Goal: Task Accomplishment & Management: Manage account settings

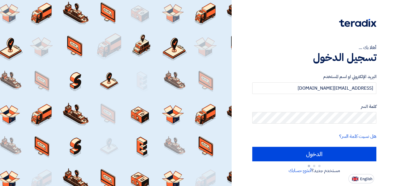
type input "Sign in"
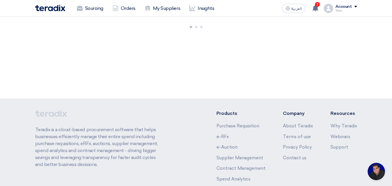
scroll to position [28, 0]
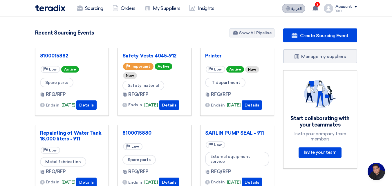
click at [294, 8] on span "العربية" at bounding box center [297, 9] width 10 height 4
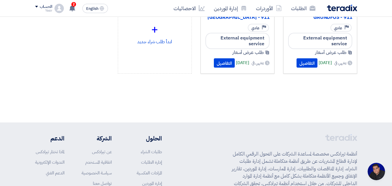
scroll to position [0, 0]
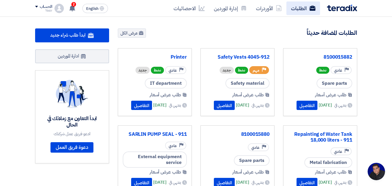
click at [301, 13] on link "الطلبات" at bounding box center [304, 8] width 34 height 14
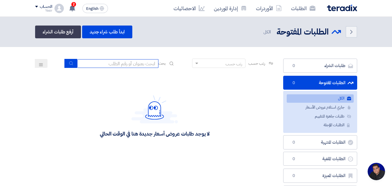
drag, startPoint x: 148, startPoint y: 65, endPoint x: 145, endPoint y: 68, distance: 3.7
click at [148, 65] on input at bounding box center [117, 63] width 81 height 9
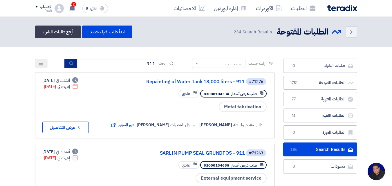
click at [69, 66] on icon "submit" at bounding box center [71, 63] width 5 height 5
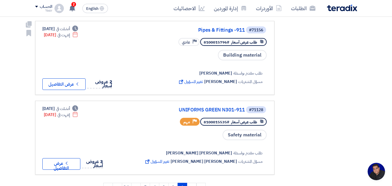
scroll to position [697, 0]
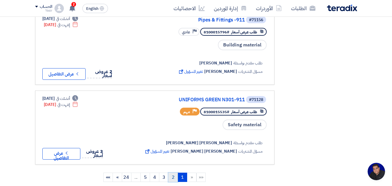
click at [177, 173] on link "2" at bounding box center [173, 177] width 10 height 9
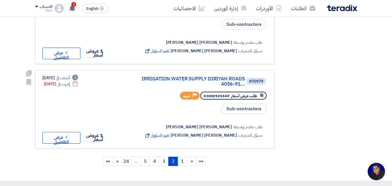
scroll to position [784, 0]
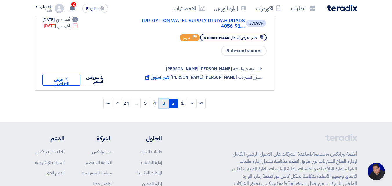
click at [165, 99] on link "3" at bounding box center [164, 103] width 10 height 9
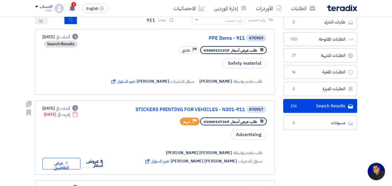
scroll to position [0, 0]
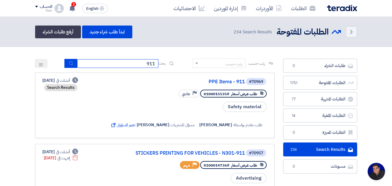
drag, startPoint x: 138, startPoint y: 60, endPoint x: 232, endPoint y: 66, distance: 93.7
click at [232, 68] on div "رتب حسب رتب حسب بحث 911" at bounding box center [155, 66] width 240 height 14
type input "4087"
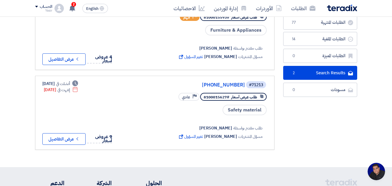
scroll to position [87, 0]
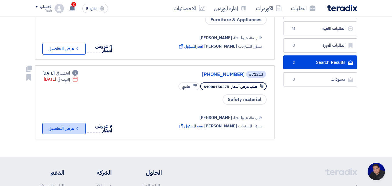
click at [63, 125] on button "Check details عرض التفاصيل" at bounding box center [63, 129] width 43 height 12
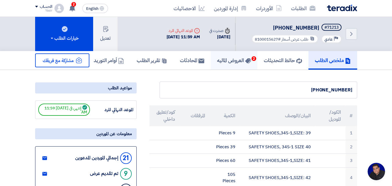
click at [217, 62] on h5 "العروض الماليه 2" at bounding box center [234, 60] width 34 height 7
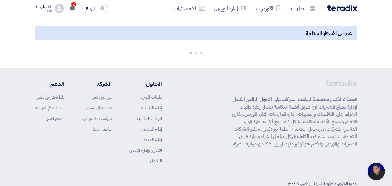
scroll to position [58, 0]
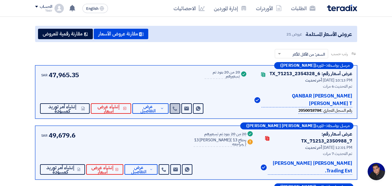
click at [175, 113] on link at bounding box center [175, 108] width 10 height 10
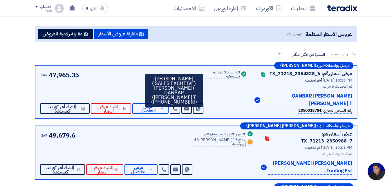
click at [123, 80] on div "SAR 47,965.35 Send Message Send Message" at bounding box center [122, 92] width 165 height 44
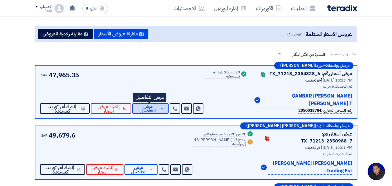
click at [143, 109] on span "عرض التفاصيل" at bounding box center [148, 109] width 22 height 9
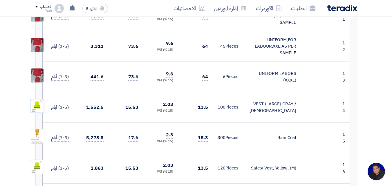
scroll to position [552, 0]
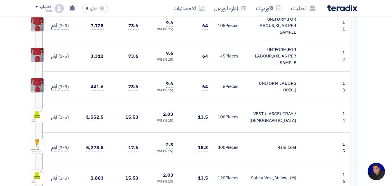
click at [39, 86] on img at bounding box center [37, 84] width 14 height 19
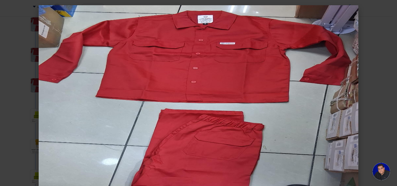
click at [25, 20] on modal-container at bounding box center [198, 93] width 397 height 186
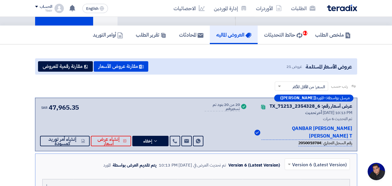
scroll to position [0, 0]
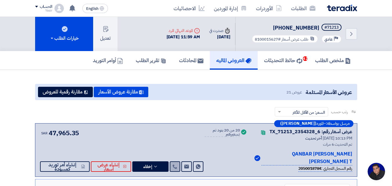
click at [174, 165] on icon at bounding box center [175, 166] width 5 height 5
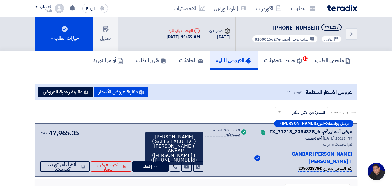
click at [120, 127] on div "مرسل بواسطة: – المورد (Mohamed Soliman) عرض أسعار رقم: TX_71213_2354328_6 Conta…" at bounding box center [196, 149] width 322 height 53
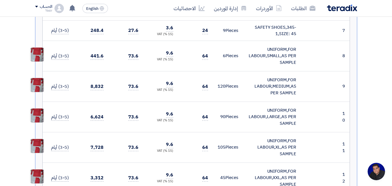
scroll to position [436, 0]
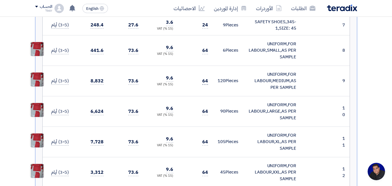
click at [206, 81] on span "64" at bounding box center [205, 81] width 6 height 7
click at [206, 93] on td "64" at bounding box center [195, 81] width 35 height 30
click at [206, 51] on span "64" at bounding box center [205, 50] width 6 height 7
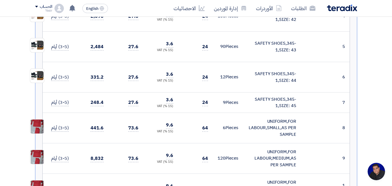
scroll to position [377, 0]
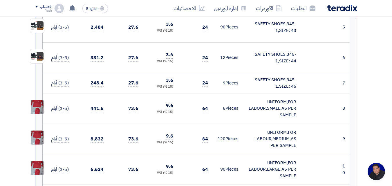
drag, startPoint x: 132, startPoint y: 110, endPoint x: 202, endPoint y: 128, distance: 72.1
click at [142, 113] on td "73.6" at bounding box center [125, 108] width 35 height 30
click at [204, 120] on td "64" at bounding box center [195, 108] width 35 height 30
click at [206, 108] on span "64" at bounding box center [205, 108] width 6 height 7
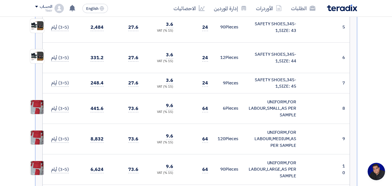
click at [186, 116] on td "64" at bounding box center [195, 108] width 35 height 30
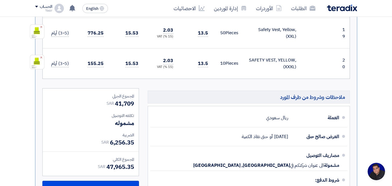
scroll to position [755, 0]
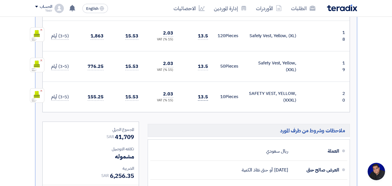
click at [199, 99] on span "13.5" at bounding box center [203, 96] width 10 height 7
click at [204, 99] on span "13.5" at bounding box center [203, 96] width 10 height 7
click at [203, 75] on td "13.5" at bounding box center [195, 66] width 35 height 30
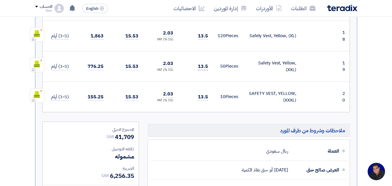
click at [204, 64] on span "13.5" at bounding box center [203, 66] width 10 height 7
click at [204, 56] on td "13.5" at bounding box center [195, 66] width 35 height 30
click at [204, 37] on span "13.5" at bounding box center [203, 36] width 10 height 7
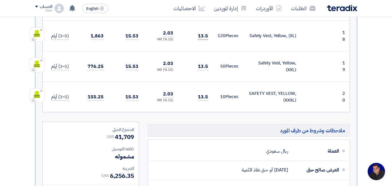
click at [204, 37] on span "13.5" at bounding box center [203, 36] width 10 height 7
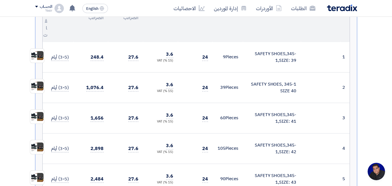
scroll to position [232, 0]
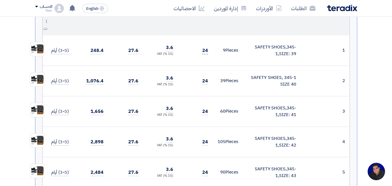
click at [205, 48] on span "24" at bounding box center [205, 50] width 6 height 7
click at [205, 81] on span "24" at bounding box center [205, 81] width 6 height 7
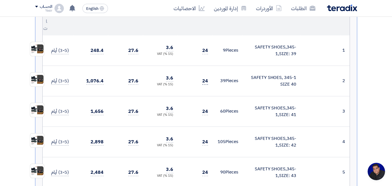
click at [205, 81] on span "24" at bounding box center [205, 81] width 6 height 7
click at [203, 113] on span "24" at bounding box center [205, 111] width 6 height 7
click at [205, 142] on span "24" at bounding box center [205, 141] width 6 height 7
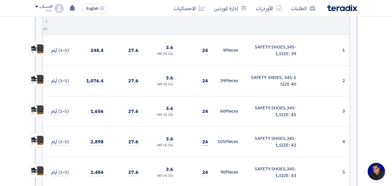
click at [205, 142] on span "24" at bounding box center [205, 141] width 6 height 7
click at [202, 175] on td "24" at bounding box center [195, 172] width 35 height 30
click at [204, 173] on span "24" at bounding box center [205, 172] width 6 height 7
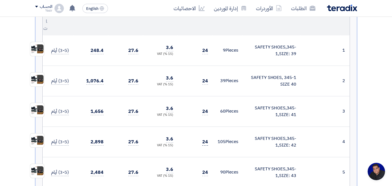
click at [207, 141] on span "24" at bounding box center [205, 141] width 6 height 7
click at [207, 110] on span "24" at bounding box center [205, 111] width 6 height 7
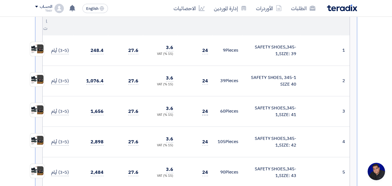
click at [207, 110] on span "24" at bounding box center [205, 111] width 6 height 7
click at [207, 82] on span "24" at bounding box center [205, 81] width 6 height 7
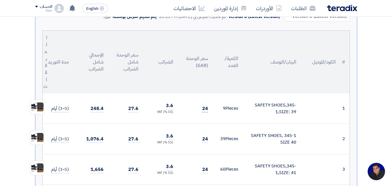
click at [204, 108] on span "24" at bounding box center [205, 108] width 6 height 7
click at [203, 140] on span "24" at bounding box center [205, 139] width 6 height 7
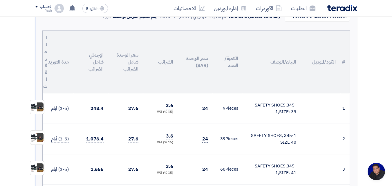
click at [203, 140] on span "24" at bounding box center [205, 139] width 6 height 7
click at [203, 172] on span "24" at bounding box center [205, 169] width 6 height 7
click at [203, 156] on td "24" at bounding box center [195, 169] width 35 height 30
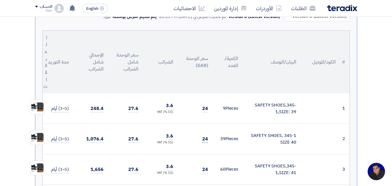
click at [204, 139] on span "24" at bounding box center [205, 139] width 6 height 7
click at [206, 113] on td "24" at bounding box center [195, 108] width 35 height 30
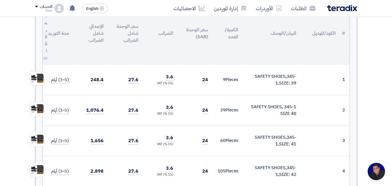
scroll to position [203, 0]
click at [200, 91] on td "24" at bounding box center [195, 79] width 35 height 30
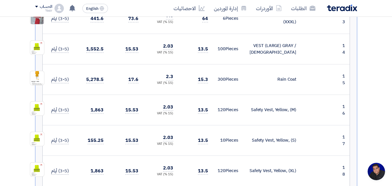
scroll to position [639, 0]
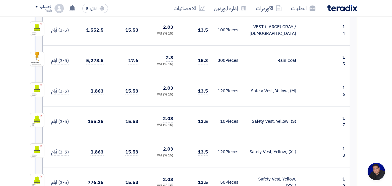
click at [203, 122] on span "13.5" at bounding box center [203, 121] width 10 height 7
click at [202, 137] on td "13.5" at bounding box center [195, 152] width 35 height 30
click at [203, 121] on span "13.5" at bounding box center [203, 121] width 10 height 7
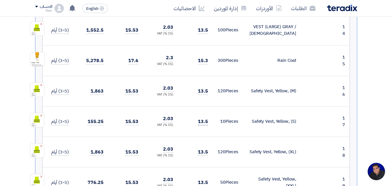
click at [203, 121] on span "13.5" at bounding box center [203, 121] width 10 height 7
click at [203, 130] on td "13.5" at bounding box center [195, 121] width 35 height 30
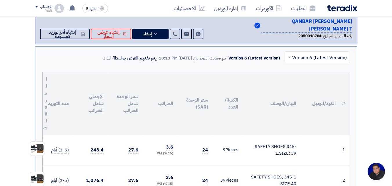
scroll to position [145, 0]
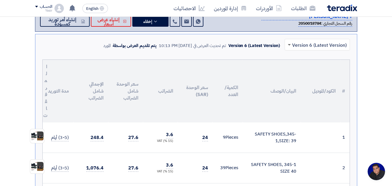
click at [291, 46] on span at bounding box center [288, 44] width 7 height 7
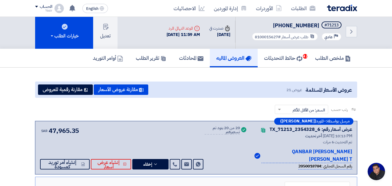
scroll to position [0, 0]
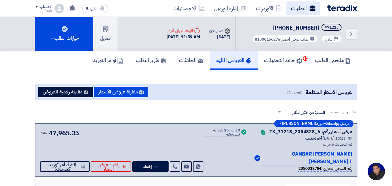
click at [303, 6] on link "الطلبات" at bounding box center [304, 8] width 34 height 14
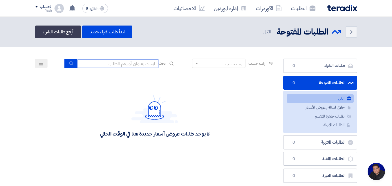
click at [130, 62] on input at bounding box center [117, 63] width 81 height 9
paste input "8200000874"
type input "8200000874"
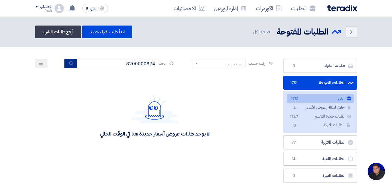
click at [73, 61] on button "submit" at bounding box center [70, 63] width 13 height 9
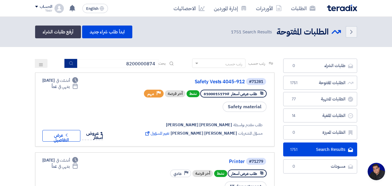
click at [69, 63] on icon "submit" at bounding box center [71, 63] width 5 height 5
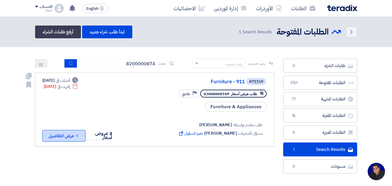
click at [61, 139] on button "Check details عرض التفاصيل" at bounding box center [63, 136] width 43 height 12
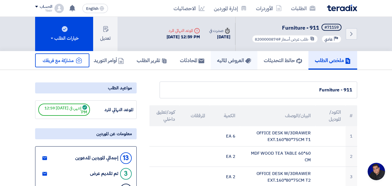
click at [237, 63] on h5 "العروض الماليه" at bounding box center [234, 60] width 34 height 7
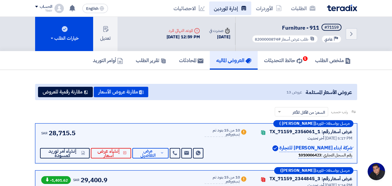
click at [219, 6] on link "إدارة الموردين" at bounding box center [230, 8] width 42 height 14
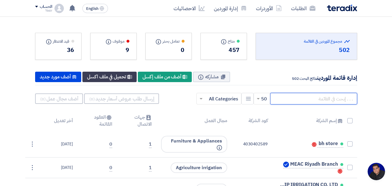
click at [309, 103] on input "text" at bounding box center [313, 99] width 87 height 12
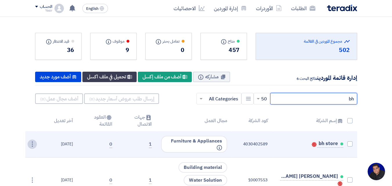
type input "bh"
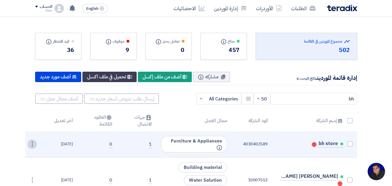
click at [33, 144] on div "⋮" at bounding box center [32, 144] width 9 height 9
click at [21, 157] on link "تعديل" at bounding box center [22, 155] width 28 height 8
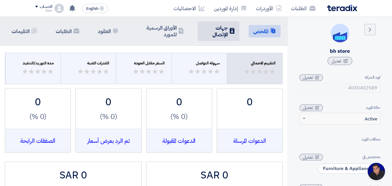
click at [226, 41] on li "Contacts جهات الإتصال" at bounding box center [219, 30] width 42 height 19
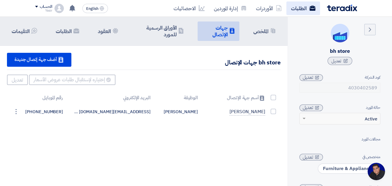
click at [309, 12] on link "الطلبات" at bounding box center [304, 8] width 34 height 14
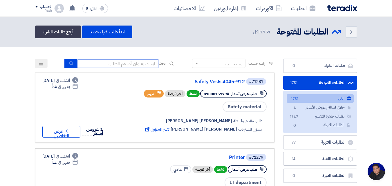
click at [129, 64] on input at bounding box center [117, 63] width 81 height 9
paste input "8200000874"
type input "8200000874"
click at [69, 67] on button "submit" at bounding box center [70, 63] width 13 height 9
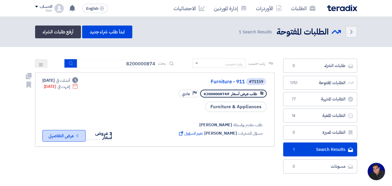
click at [75, 135] on button "Check details عرض التفاصيل" at bounding box center [63, 136] width 43 height 12
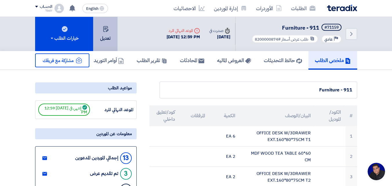
click at [109, 40] on button "تعديل" at bounding box center [105, 34] width 24 height 34
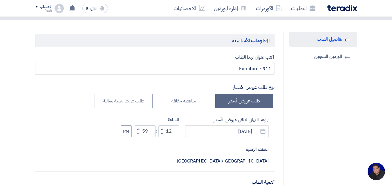
scroll to position [58, 0]
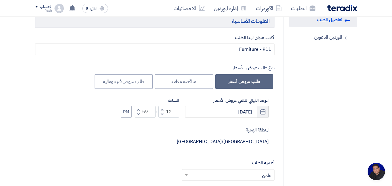
click at [261, 114] on icon "Pick a date" at bounding box center [263, 112] width 6 height 6
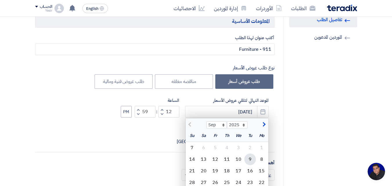
click at [253, 159] on div "9" at bounding box center [250, 160] width 12 height 12
type input "9/9/2025"
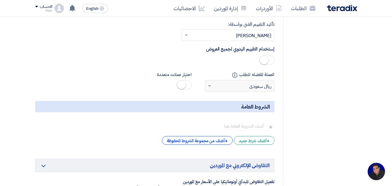
scroll to position [1452, 0]
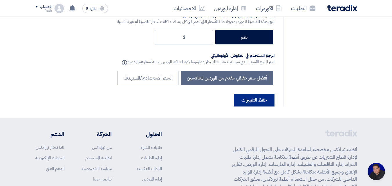
click at [253, 94] on button "حفظ التغييرات" at bounding box center [254, 100] width 41 height 13
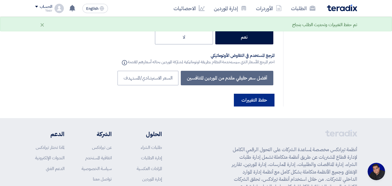
scroll to position [0, 0]
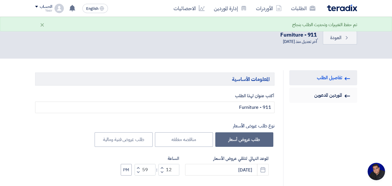
click at [329, 96] on link "Invited Suppliers الموردين المدعوين" at bounding box center [323, 95] width 68 height 15
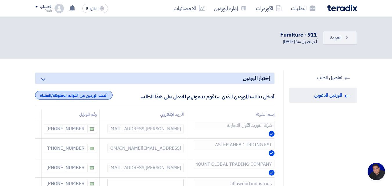
click at [87, 99] on div "أضف الموردين من القوائم المحفوظة/المفضلة" at bounding box center [74, 95] width 78 height 9
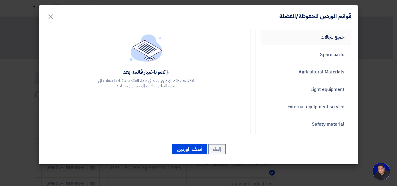
click at [306, 38] on link "جميع المجالات" at bounding box center [306, 37] width 90 height 15
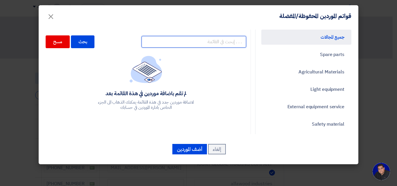
click at [222, 41] on input "text" at bounding box center [193, 42] width 105 height 12
type input "bh"
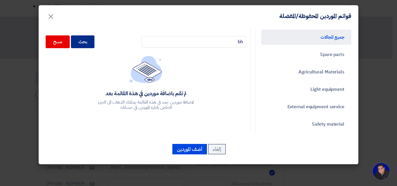
click at [87, 46] on div "بحث" at bounding box center [83, 41] width 24 height 13
click at [88, 44] on div "بحث" at bounding box center [83, 41] width 24 height 13
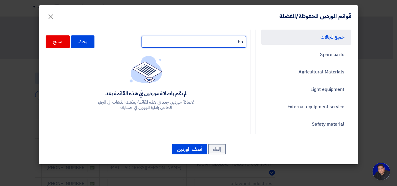
click at [213, 41] on input "bh" at bounding box center [193, 42] width 105 height 12
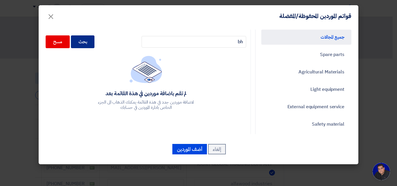
click at [94, 44] on div "بحث" at bounding box center [83, 41] width 24 height 13
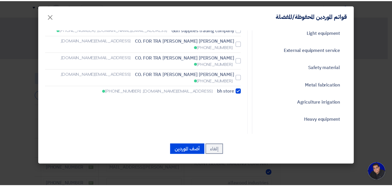
scroll to position [58, 0]
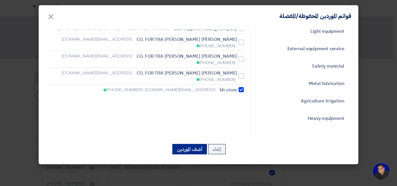
click at [185, 153] on button "أضف الموردين" at bounding box center [189, 149] width 35 height 10
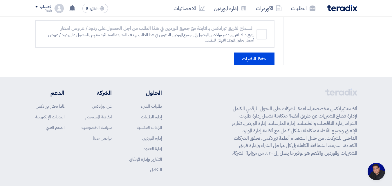
scroll to position [416, 0]
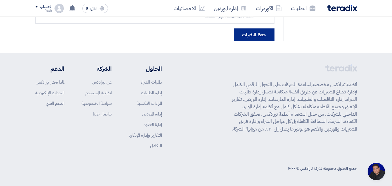
click at [244, 38] on button "حفظ التغيرات" at bounding box center [254, 34] width 41 height 13
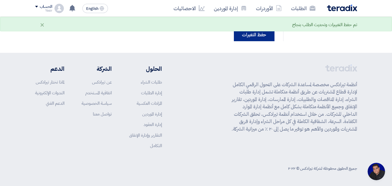
scroll to position [0, 0]
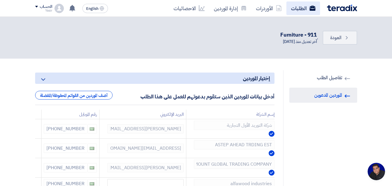
click at [296, 8] on link "الطلبات" at bounding box center [304, 8] width 34 height 14
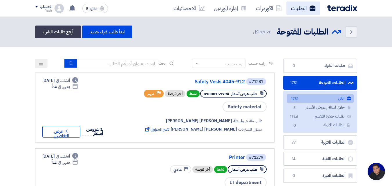
click at [290, 12] on link "الطلبات" at bounding box center [304, 8] width 34 height 14
click at [290, 10] on link "الطلبات" at bounding box center [304, 8] width 34 height 14
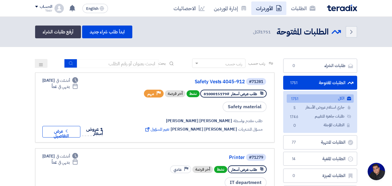
click at [265, 8] on link "الأوردرات" at bounding box center [268, 8] width 35 height 14
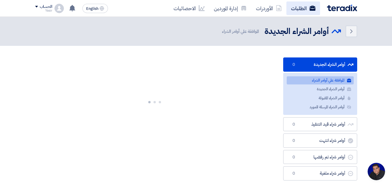
click at [300, 8] on link "الطلبات" at bounding box center [304, 8] width 34 height 14
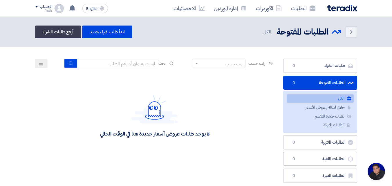
drag, startPoint x: 308, startPoint y: 6, endPoint x: 205, endPoint y: 96, distance: 137.5
click at [205, 96] on div "لا يوجد طلبات عروض أسعار جديدة هنا في الوقت الحالي" at bounding box center [154, 116] width 109 height 42
click at [303, 9] on link "الطلبات" at bounding box center [304, 8] width 34 height 14
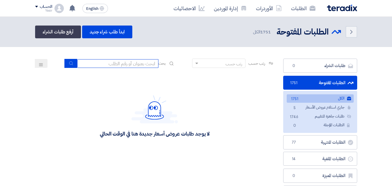
click at [109, 64] on input at bounding box center [117, 63] width 81 height 9
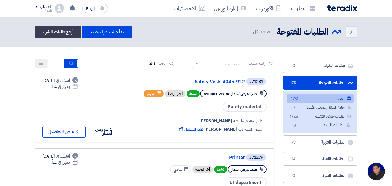
scroll to position [28, 0]
type input "4087"
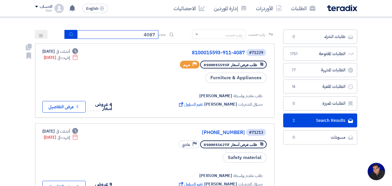
scroll to position [58, 0]
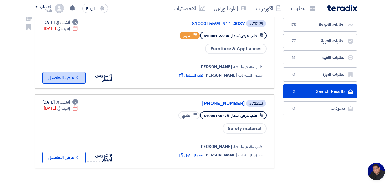
click at [76, 76] on button "Check details عرض التفاصيل" at bounding box center [63, 78] width 43 height 12
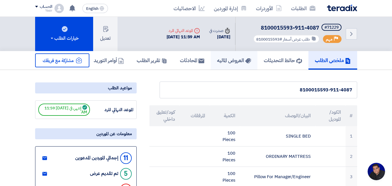
click at [219, 62] on h5 "العروض الماليه" at bounding box center [234, 60] width 34 height 7
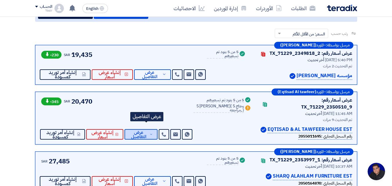
scroll to position [87, 0]
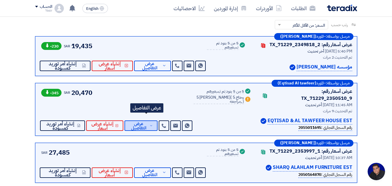
click at [145, 122] on span "عرض التفاصيل" at bounding box center [138, 126] width 19 height 9
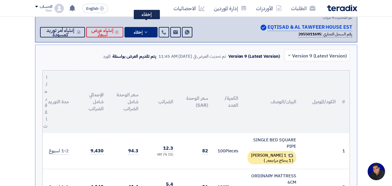
scroll to position [174, 0]
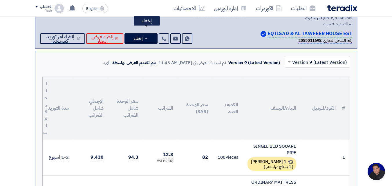
click at [296, 58] on input "text" at bounding box center [321, 63] width 54 height 10
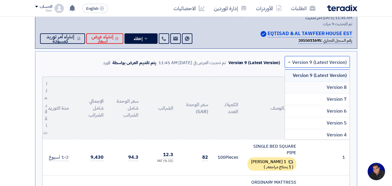
click at [314, 82] on div "Version 8" at bounding box center [317, 88] width 65 height 12
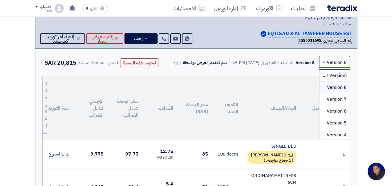
click at [333, 58] on input "text" at bounding box center [337, 63] width 19 height 10
click at [328, 72] on span "Version 9 (Latest Version)" at bounding box center [319, 75] width 55 height 7
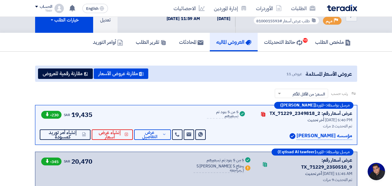
scroll to position [0, 0]
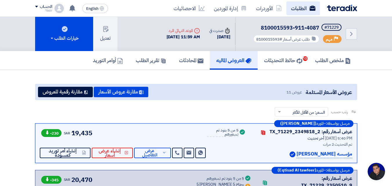
click at [302, 9] on link "الطلبات" at bounding box center [304, 8] width 34 height 14
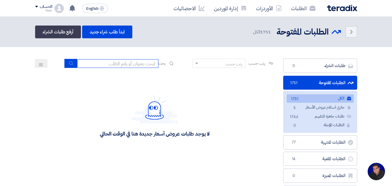
click at [113, 64] on input at bounding box center [117, 63] width 81 height 9
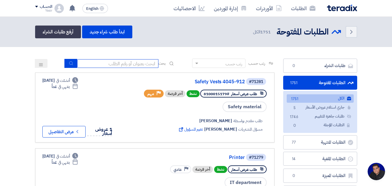
click at [125, 64] on input at bounding box center [117, 63] width 81 height 9
paste input "8100015796"
type input "8100015796"
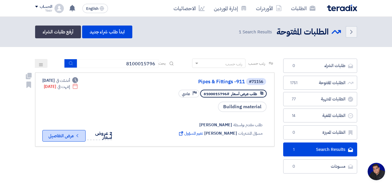
click at [54, 138] on button "Check details عرض التفاصيل" at bounding box center [63, 136] width 43 height 12
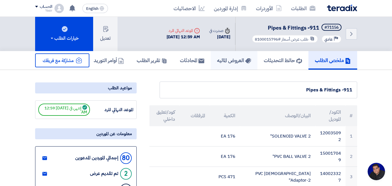
click at [226, 61] on h5 "العروض الماليه" at bounding box center [234, 60] width 34 height 7
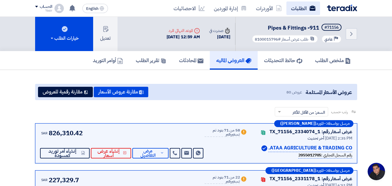
click at [296, 10] on link "الطلبات" at bounding box center [304, 8] width 34 height 14
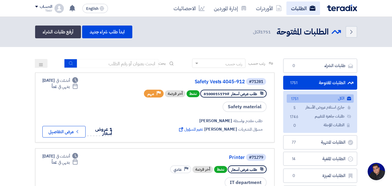
click at [300, 10] on link "الطلبات" at bounding box center [304, 8] width 34 height 14
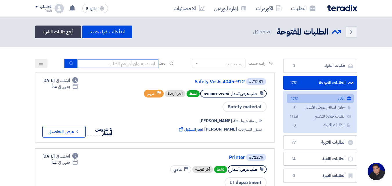
click at [142, 63] on input at bounding box center [117, 63] width 81 height 9
drag, startPoint x: 260, startPoint y: 32, endPoint x: 276, endPoint y: 32, distance: 15.1
click at [276, 32] on div "الطلبات المفتوحة الطلبات المفتوحة 1751 الكل" at bounding box center [295, 31] width 92 height 11
click at [250, 37] on div "الطلبات المفتوحة الطلبات المفتوحة 1751 الكل" at bounding box center [295, 31] width 92 height 11
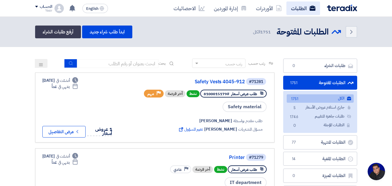
click at [295, 2] on link "الطلبات" at bounding box center [304, 8] width 34 height 14
click at [296, 7] on link "الطلبات" at bounding box center [304, 8] width 34 height 14
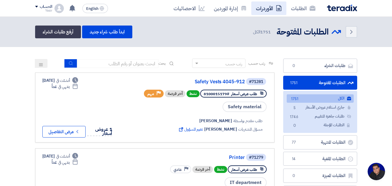
click at [254, 9] on link "الأوردرات" at bounding box center [268, 8] width 35 height 14
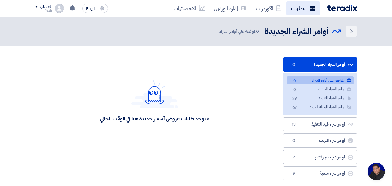
click at [294, 8] on link "الطلبات" at bounding box center [304, 8] width 34 height 14
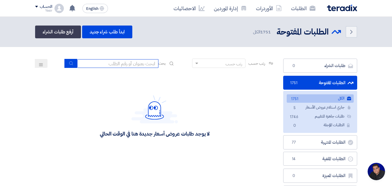
click at [139, 66] on input at bounding box center [117, 63] width 81 height 9
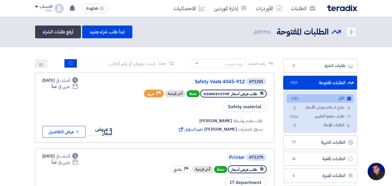
click at [179, 46] on header "Back الطلبات المفتوحة الطلبات المفتوحة 1751" at bounding box center [196, 32] width 392 height 30
click at [269, 8] on link "الأوردرات" at bounding box center [268, 8] width 35 height 14
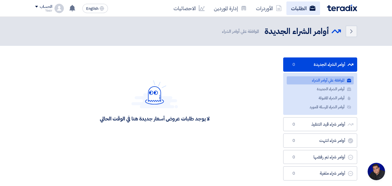
click at [303, 10] on link "الطلبات" at bounding box center [304, 8] width 34 height 14
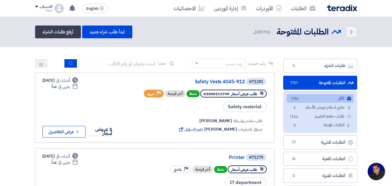
click at [287, 1] on link "الطلبات" at bounding box center [304, 8] width 34 height 14
click at [298, 6] on link "الطلبات" at bounding box center [304, 8] width 34 height 14
click at [298, 10] on link "الطلبات" at bounding box center [304, 8] width 34 height 14
click at [280, 9] on icon at bounding box center [279, 8] width 6 height 6
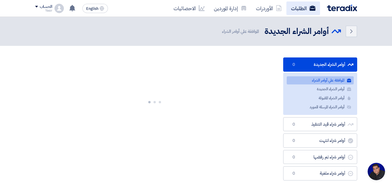
click at [294, 10] on link "الطلبات" at bounding box center [304, 8] width 34 height 14
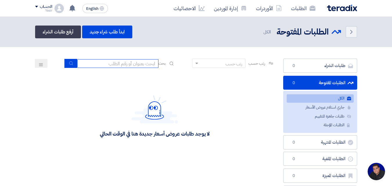
click at [135, 64] on input at bounding box center [117, 63] width 81 height 9
type input "4087"
click at [71, 65] on icon "submit" at bounding box center [71, 63] width 5 height 5
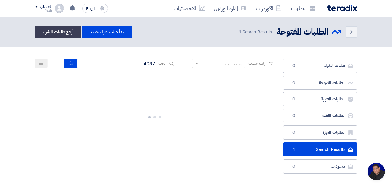
click at [170, 122] on div at bounding box center [155, 116] width 240 height 87
drag, startPoint x: 170, startPoint y: 122, endPoint x: 101, endPoint y: 69, distance: 86.8
click at [170, 122] on div at bounding box center [155, 116] width 240 height 87
click at [69, 62] on icon "submit" at bounding box center [71, 63] width 5 height 5
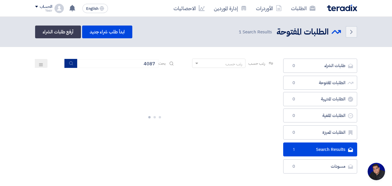
click at [69, 62] on icon "submit" at bounding box center [71, 63] width 5 height 5
drag, startPoint x: 69, startPoint y: 62, endPoint x: 72, endPoint y: 64, distance: 3.6
click at [69, 62] on use "submit" at bounding box center [71, 63] width 4 height 4
click at [109, 66] on input "4087" at bounding box center [117, 63] width 81 height 9
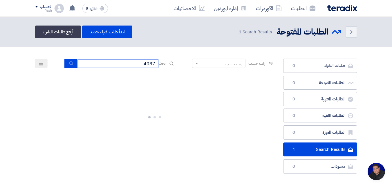
click at [109, 66] on input "4087" at bounding box center [117, 63] width 81 height 9
click at [71, 63] on icon "submit" at bounding box center [71, 63] width 5 height 5
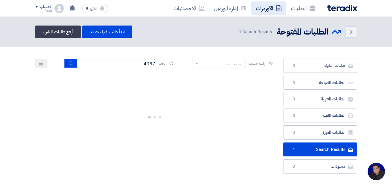
click at [260, 10] on link "الأوردرات" at bounding box center [268, 8] width 35 height 14
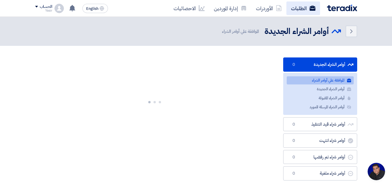
click at [287, 7] on link "الطلبات" at bounding box center [304, 8] width 34 height 14
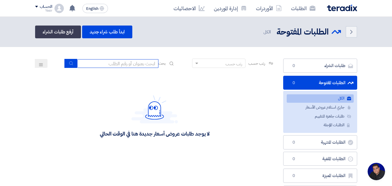
click at [137, 66] on input at bounding box center [117, 63] width 81 height 9
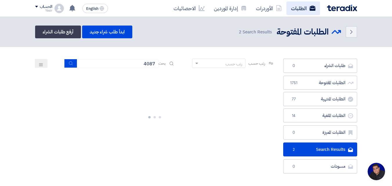
click at [302, 11] on link "الطلبات" at bounding box center [304, 8] width 34 height 14
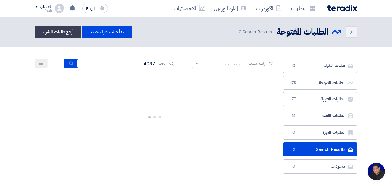
drag, startPoint x: 145, startPoint y: 64, endPoint x: 186, endPoint y: 62, distance: 41.9
click at [186, 62] on div "رتب حسب رتب حسب بحث 4087" at bounding box center [155, 66] width 240 height 14
type input "911"
click at [69, 62] on use "submit" at bounding box center [71, 63] width 4 height 4
click at [66, 66] on button "submit" at bounding box center [70, 63] width 13 height 9
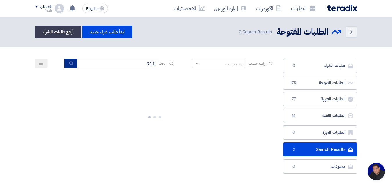
click at [66, 64] on button "submit" at bounding box center [70, 63] width 13 height 9
click at [69, 63] on icon "submit" at bounding box center [71, 63] width 5 height 5
click at [69, 61] on icon "submit" at bounding box center [71, 63] width 5 height 5
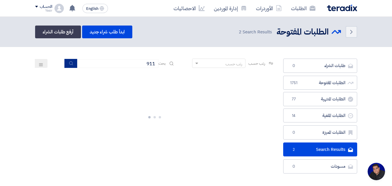
click at [69, 61] on icon "submit" at bounding box center [71, 63] width 5 height 5
click at [137, 61] on input "911" at bounding box center [117, 63] width 81 height 9
click at [62, 64] on div "رتب حسب رتب حسب بحث 911" at bounding box center [155, 66] width 240 height 14
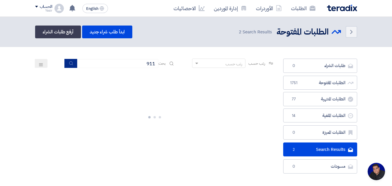
drag, startPoint x: 62, startPoint y: 64, endPoint x: 65, endPoint y: 64, distance: 3.5
click at [62, 64] on div "رتب حسب رتب حسب بحث 911" at bounding box center [155, 66] width 240 height 14
click at [66, 64] on button "submit" at bounding box center [70, 63] width 13 height 9
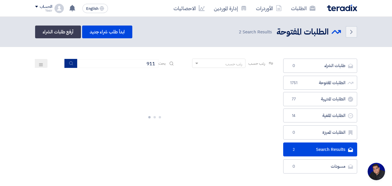
click at [66, 64] on button "submit" at bounding box center [70, 63] width 13 height 9
click at [114, 68] on input "911" at bounding box center [117, 63] width 81 height 9
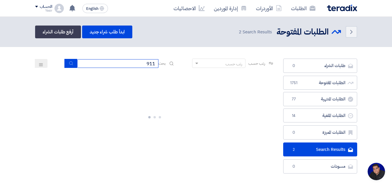
click at [114, 68] on input "911" at bounding box center [117, 63] width 81 height 9
click at [58, 62] on div "رتب حسب رتب حسب بحث 911" at bounding box center [155, 66] width 240 height 14
click at [65, 63] on button "submit" at bounding box center [70, 63] width 13 height 9
drag, startPoint x: 125, startPoint y: 63, endPoint x: 184, endPoint y: 66, distance: 59.3
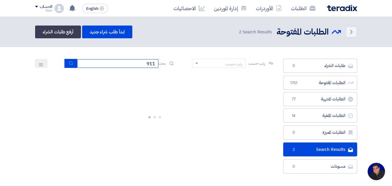
click at [184, 66] on div "رتب حسب رتب حسب بحث 911" at bounding box center [155, 66] width 240 height 14
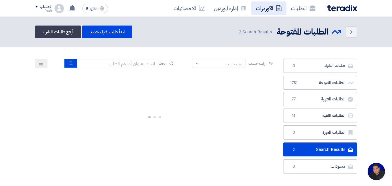
click at [272, 14] on link "الأوردرات" at bounding box center [268, 8] width 35 height 14
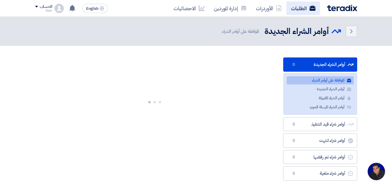
click at [295, 10] on link "الطلبات" at bounding box center [304, 8] width 34 height 14
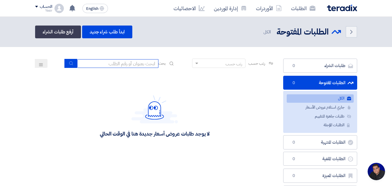
click at [147, 64] on input at bounding box center [117, 63] width 81 height 9
type input "4087"
click at [68, 66] on button "submit" at bounding box center [70, 63] width 13 height 9
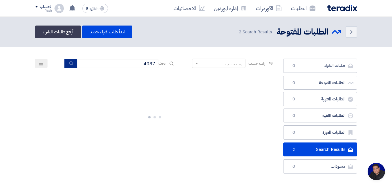
click at [71, 66] on button "submit" at bounding box center [70, 63] width 13 height 9
drag, startPoint x: 105, startPoint y: 66, endPoint x: 260, endPoint y: 36, distance: 157.9
click at [209, 75] on app-rfq-listing-content "رتب حسب رتب حسب بحث 4087 مجال الطلب مسؤول المشتريات نوع الطلب" at bounding box center [155, 109] width 240 height 101
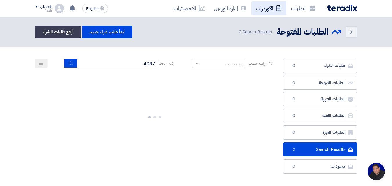
click at [275, 5] on link "الأوردرات" at bounding box center [268, 8] width 35 height 14
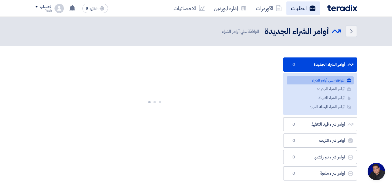
click at [297, 8] on link "الطلبات" at bounding box center [304, 8] width 34 height 14
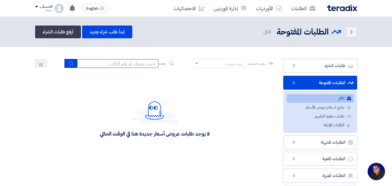
drag, startPoint x: 129, startPoint y: 63, endPoint x: 117, endPoint y: 65, distance: 11.9
click at [129, 63] on input at bounding box center [117, 63] width 81 height 9
type input "4087"
click at [69, 66] on button "submit" at bounding box center [70, 63] width 13 height 9
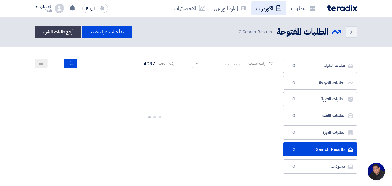
click at [261, 11] on link "الأوردرات" at bounding box center [268, 8] width 35 height 14
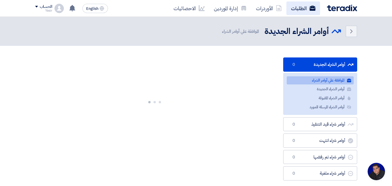
click at [296, 9] on link "الطلبات" at bounding box center [304, 8] width 34 height 14
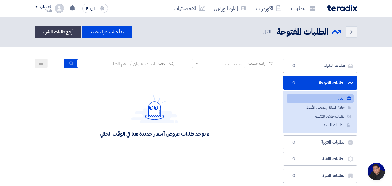
click at [138, 65] on input at bounding box center [117, 63] width 81 height 9
type input "4087"
click at [70, 64] on use "submit" at bounding box center [71, 63] width 4 height 4
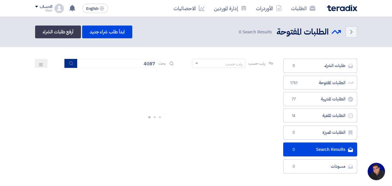
click at [69, 63] on icon "submit" at bounding box center [71, 63] width 5 height 5
click at [300, 12] on link "الطلبات" at bounding box center [304, 8] width 34 height 14
click at [258, 15] on div "الطلبات الأوردرات إدارة الموردين الاحصائيات English EN لقد استلمت عرض سعر بقيمه…" at bounding box center [196, 8] width 331 height 17
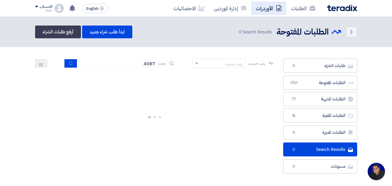
click at [262, 13] on link "الأوردرات" at bounding box center [268, 8] width 35 height 14
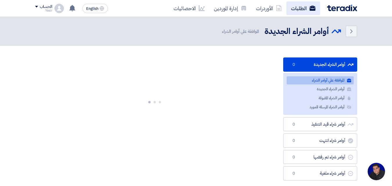
click at [307, 8] on link "الطلبات" at bounding box center [304, 8] width 34 height 14
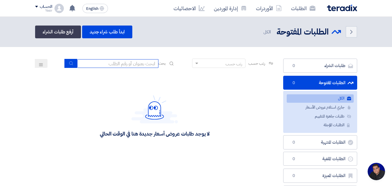
click at [114, 67] on input at bounding box center [117, 63] width 81 height 9
click at [114, 68] on input at bounding box center [117, 63] width 81 height 9
type input "911"
click at [70, 63] on icon "submit" at bounding box center [71, 63] width 5 height 5
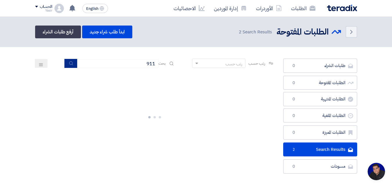
click at [70, 63] on icon "submit" at bounding box center [71, 63] width 5 height 5
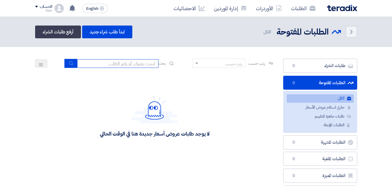
drag, startPoint x: 144, startPoint y: 65, endPoint x: 134, endPoint y: 71, distance: 11.5
click at [144, 65] on input at bounding box center [117, 63] width 81 height 9
type input "911"
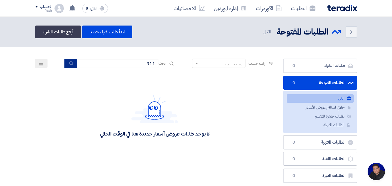
click at [74, 63] on button "submit" at bounding box center [70, 63] width 13 height 9
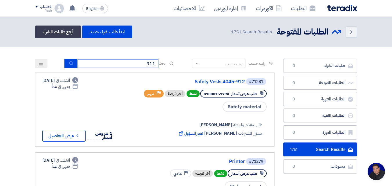
drag, startPoint x: 111, startPoint y: 63, endPoint x: 214, endPoint y: 69, distance: 103.0
click at [214, 69] on div "رتب حسب رتب حسب بحث 911" at bounding box center [155, 66] width 240 height 14
click at [111, 63] on input at bounding box center [117, 63] width 81 height 9
type input "4087"
click at [71, 66] on icon "submit" at bounding box center [71, 63] width 5 height 5
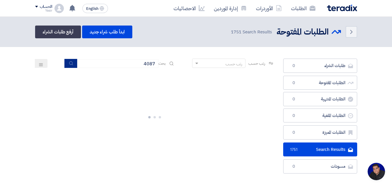
click at [72, 65] on button "submit" at bounding box center [70, 63] width 13 height 9
click at [71, 64] on icon "submit" at bounding box center [71, 63] width 5 height 5
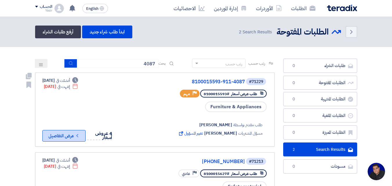
click at [73, 136] on button "Check details عرض التفاصيل" at bounding box center [63, 136] width 43 height 12
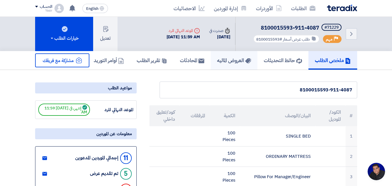
click at [217, 64] on h5 "العروض الماليه" at bounding box center [234, 60] width 34 height 7
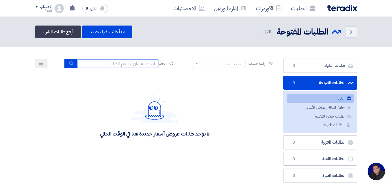
click at [116, 64] on input at bounding box center [117, 63] width 81 height 9
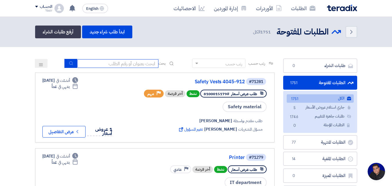
type input "4087"
click at [72, 67] on button "submit" at bounding box center [70, 63] width 13 height 9
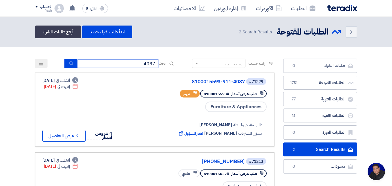
drag, startPoint x: 105, startPoint y: 67, endPoint x: 225, endPoint y: 67, distance: 120.8
click at [225, 67] on div "رتب حسب رتب حسب بحث 4087" at bounding box center [155, 66] width 240 height 14
click at [134, 63] on input at bounding box center [117, 63] width 81 height 9
type input "8200000874"
click at [71, 67] on button "submit" at bounding box center [70, 63] width 13 height 9
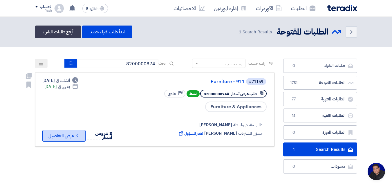
click at [68, 138] on button "Check details عرض التفاصيل" at bounding box center [63, 136] width 43 height 12
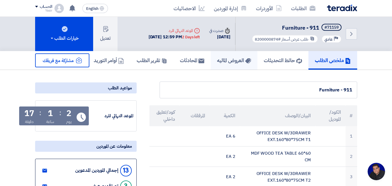
click at [220, 55] on link "العروض الماليه" at bounding box center [234, 60] width 47 height 19
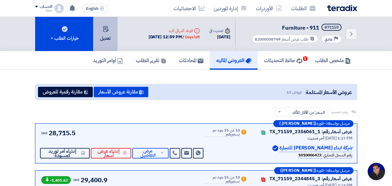
click at [111, 36] on button "تعديل" at bounding box center [105, 34] width 24 height 34
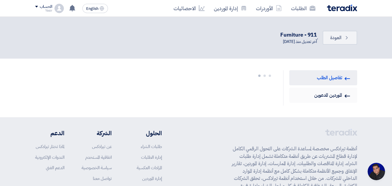
click at [319, 95] on link "Invited Suppliers الموردين المدعوين" at bounding box center [323, 95] width 68 height 15
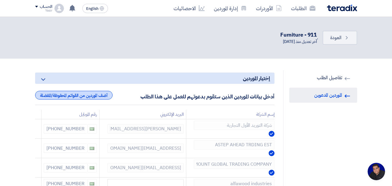
click at [97, 96] on div "أضف الموردين من القوائم المحفوظة/المفضلة" at bounding box center [74, 95] width 78 height 9
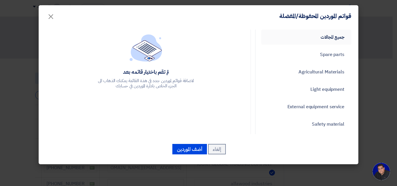
click at [329, 41] on link "جميع المجالات" at bounding box center [306, 37] width 90 height 15
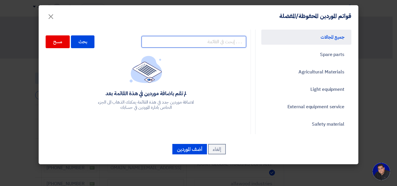
click at [203, 40] on input "text" at bounding box center [193, 42] width 105 height 12
type input "h"
type input "store"
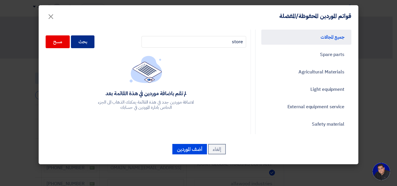
click at [95, 39] on div "بحث" at bounding box center [83, 41] width 24 height 13
click at [95, 42] on div "بحث" at bounding box center [83, 41] width 24 height 13
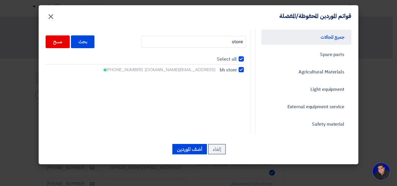
click at [51, 15] on span "×" at bounding box center [50, 16] width 7 height 17
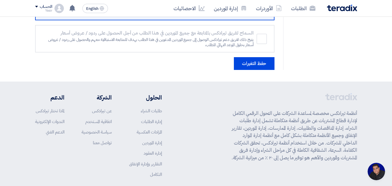
scroll to position [423, 0]
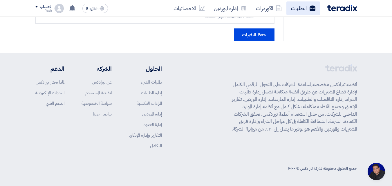
click at [310, 12] on link "الطلبات" at bounding box center [304, 8] width 34 height 14
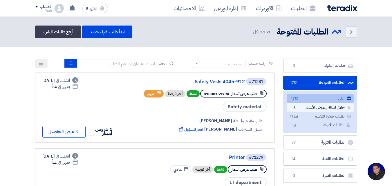
click at [310, 109] on link "جاري استلام عروض الأسعار جاري استلام عروض الأسعار 5" at bounding box center [320, 107] width 67 height 8
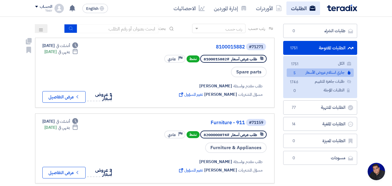
scroll to position [29, 0]
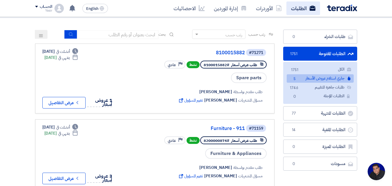
click at [294, 9] on link "الطلبات" at bounding box center [304, 8] width 34 height 14
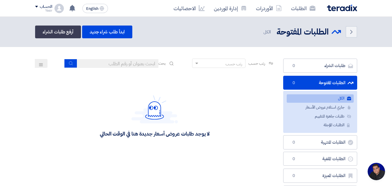
scroll to position [28, 0]
drag, startPoint x: 106, startPoint y: 65, endPoint x: 103, endPoint y: 66, distance: 3.0
click at [106, 65] on input at bounding box center [117, 63] width 81 height 9
type input "8200000874"
click at [70, 63] on icon "submit" at bounding box center [71, 63] width 5 height 5
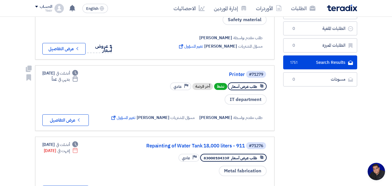
scroll to position [0, 0]
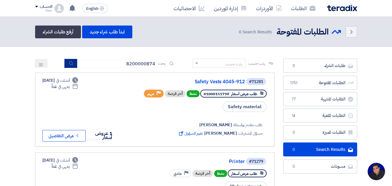
click at [69, 64] on icon "submit" at bounding box center [71, 63] width 5 height 5
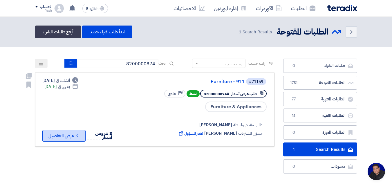
click at [67, 138] on button "Check details عرض التفاصيل" at bounding box center [63, 136] width 43 height 12
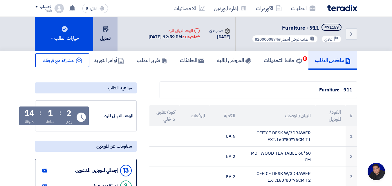
click at [107, 38] on button "تعديل" at bounding box center [105, 34] width 24 height 34
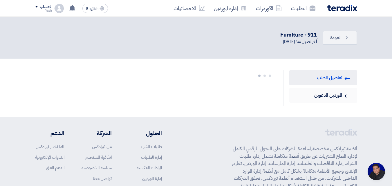
click at [329, 95] on link "Invited Suppliers الموردين المدعوين" at bounding box center [323, 95] width 68 height 15
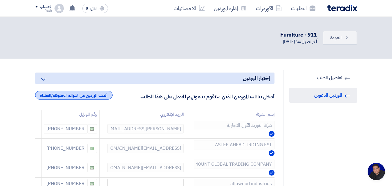
click at [98, 97] on div "أضف الموردين من القوائم المحفوظة/المفضلة" at bounding box center [74, 95] width 78 height 9
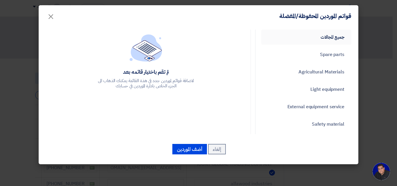
click at [324, 44] on link "جميع المجالات" at bounding box center [306, 37] width 90 height 15
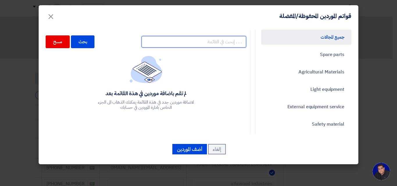
click at [220, 45] on input "text" at bounding box center [193, 42] width 105 height 12
type input "store"
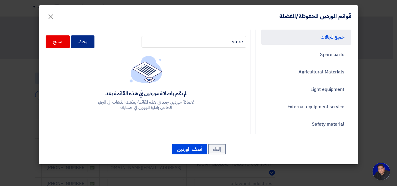
click at [93, 36] on div "بحث" at bounding box center [83, 41] width 24 height 13
click at [93, 38] on div "بحث" at bounding box center [83, 41] width 24 height 13
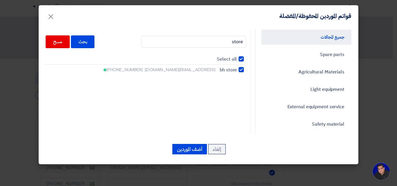
checkbox input "true"
click at [52, 16] on span "×" at bounding box center [50, 16] width 7 height 17
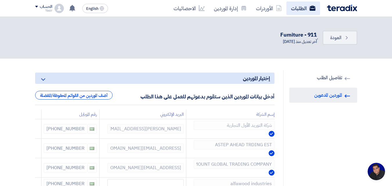
click at [296, 7] on link "الطلبات" at bounding box center [304, 8] width 34 height 14
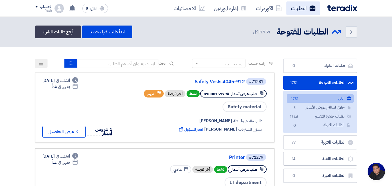
click at [294, 5] on link "الطلبات" at bounding box center [304, 8] width 34 height 14
click at [294, 7] on link "الطلبات" at bounding box center [304, 8] width 34 height 14
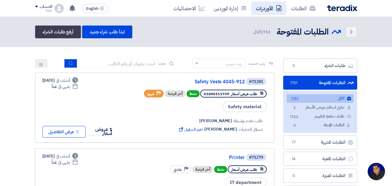
click at [267, 14] on link "الأوردرات" at bounding box center [268, 8] width 35 height 14
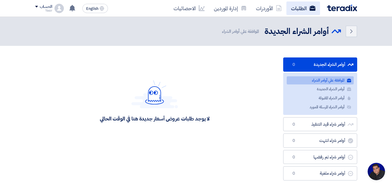
click at [315, 14] on link "الطلبات" at bounding box center [304, 8] width 34 height 14
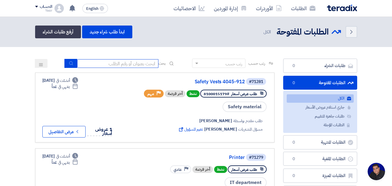
click at [139, 65] on input at bounding box center [117, 63] width 81 height 9
type input "4087"
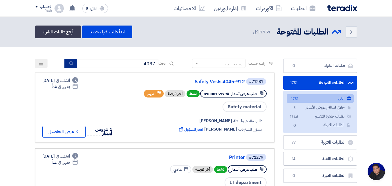
click at [72, 62] on icon "submit" at bounding box center [71, 63] width 5 height 5
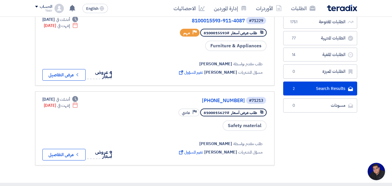
scroll to position [29, 0]
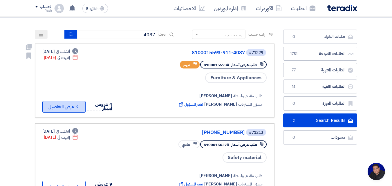
click at [78, 105] on use at bounding box center [77, 106] width 2 height 3
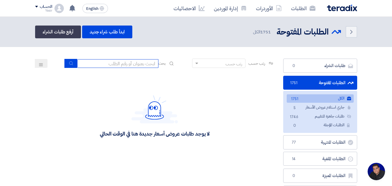
click at [93, 62] on input at bounding box center [117, 63] width 81 height 9
type input "8200000874"
click at [64, 66] on button "submit" at bounding box center [70, 63] width 13 height 9
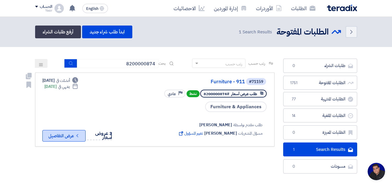
click at [78, 137] on button "Check details عرض التفاصيل" at bounding box center [63, 136] width 43 height 12
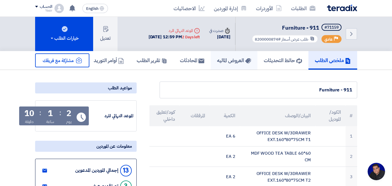
click at [231, 59] on h5 "العروض الماليه" at bounding box center [234, 60] width 34 height 7
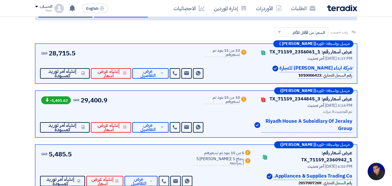
scroll to position [29, 0]
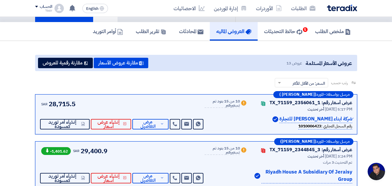
click at [292, 64] on span "عروض 13" at bounding box center [295, 63] width 16 height 6
click at [292, 63] on span "عروض 13" at bounding box center [295, 63] width 16 height 6
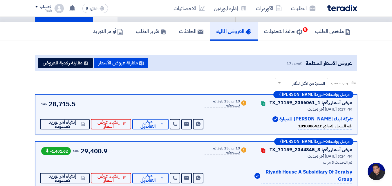
click at [292, 63] on span "عروض 13" at bounding box center [295, 63] width 16 height 6
click at [291, 62] on span "عروض 13" at bounding box center [295, 63] width 16 height 6
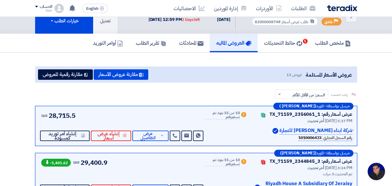
scroll to position [0, 0]
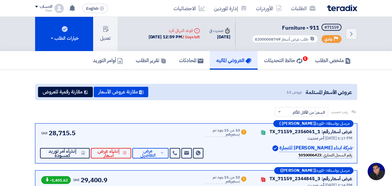
click at [289, 93] on span "عروض 13" at bounding box center [295, 92] width 16 height 6
click at [289, 92] on span "عروض 13" at bounding box center [295, 92] width 16 height 6
click at [267, 94] on div "عروض الأسعار المستلمة عروض 13 مقارنة عروض الأسعار مقارنة رقمية للعروض" at bounding box center [196, 92] width 322 height 16
click at [312, 94] on span "عروض الأسعار المستلمة" at bounding box center [329, 92] width 46 height 8
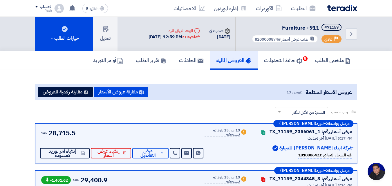
click at [312, 94] on span "عروض الأسعار المستلمة" at bounding box center [329, 92] width 46 height 8
click at [260, 94] on div "عروض الأسعار المستلمة عروض 13 مقارنة عروض الأسعار مقارنة رقمية للعروض" at bounding box center [196, 92] width 322 height 16
drag, startPoint x: 304, startPoint y: 92, endPoint x: 258, endPoint y: 93, distance: 45.6
click at [262, 92] on div "عروض الأسعار المستلمة عروض 13 مقارنة عروض الأسعار مقارنة رقمية للعروض" at bounding box center [196, 92] width 322 height 16
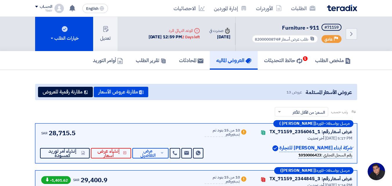
click at [258, 93] on div "عروض الأسعار المستلمة عروض 13 مقارنة عروض الأسعار مقارنة رقمية للعروض" at bounding box center [196, 92] width 322 height 16
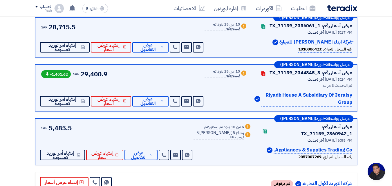
scroll to position [116, 0]
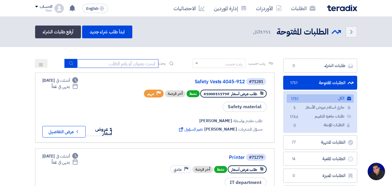
click at [98, 62] on input at bounding box center [117, 63] width 81 height 9
type input "8200000874"
click at [67, 62] on button "submit" at bounding box center [70, 63] width 13 height 9
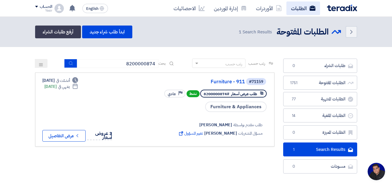
click at [302, 8] on link "الطلبات" at bounding box center [304, 8] width 34 height 14
click at [301, 8] on link "الطلبات" at bounding box center [304, 8] width 34 height 14
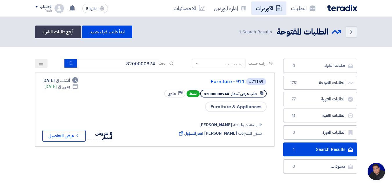
click at [258, 7] on link "الأوردرات" at bounding box center [268, 8] width 35 height 14
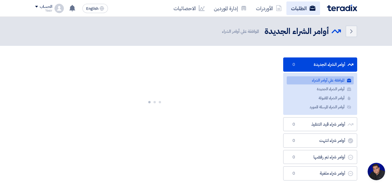
click at [294, 7] on link "الطلبات" at bounding box center [304, 8] width 34 height 14
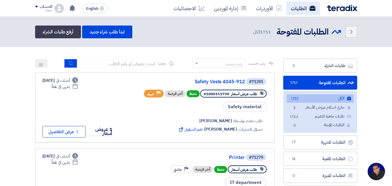
click at [294, 8] on link "الطلبات" at bounding box center [304, 8] width 34 height 14
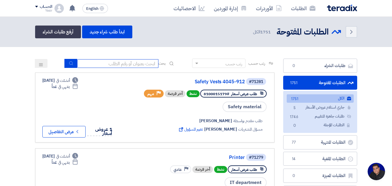
click at [137, 63] on input at bounding box center [117, 63] width 81 height 9
type input "8200000874"
click at [65, 65] on button "submit" at bounding box center [70, 63] width 13 height 9
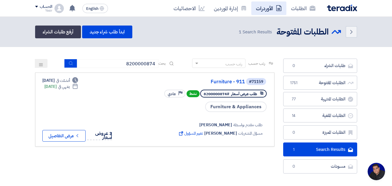
click at [278, 9] on icon at bounding box center [279, 8] width 6 height 6
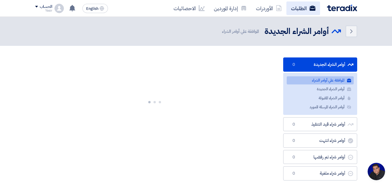
click at [303, 7] on link "الطلبات" at bounding box center [304, 8] width 34 height 14
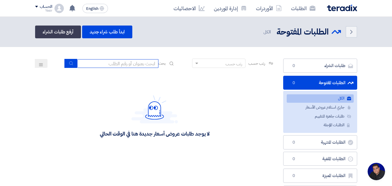
click at [132, 64] on input at bounding box center [117, 63] width 81 height 9
type input "8200000874"
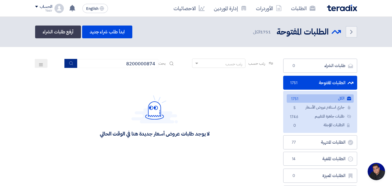
click at [72, 65] on button "submit" at bounding box center [70, 63] width 13 height 9
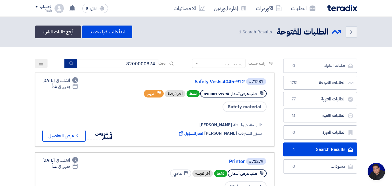
click at [69, 66] on button "submit" at bounding box center [70, 63] width 13 height 9
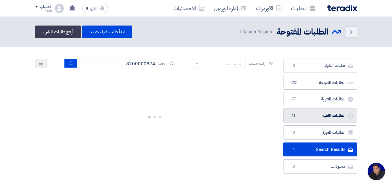
click at [305, 114] on link "الطلبات الملغية الطلبات الملغية 14" at bounding box center [320, 116] width 74 height 14
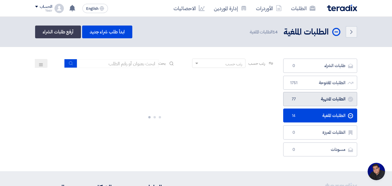
click at [310, 96] on link "الطلبات المنتهية الطلبات المنتهية 77" at bounding box center [320, 99] width 74 height 14
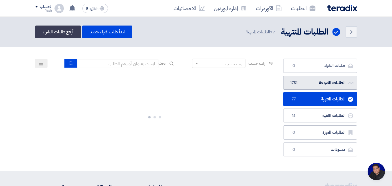
click at [308, 84] on link "الطلبات المفتوحة الطلبات المفتوحة 1751" at bounding box center [320, 83] width 74 height 14
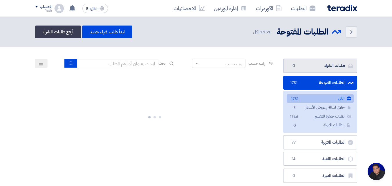
click at [303, 65] on link "طلبات الشراء طلبات الشراء 0" at bounding box center [320, 66] width 74 height 14
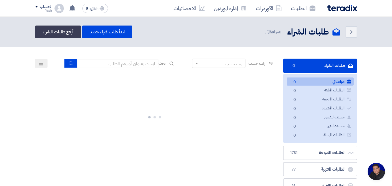
click at [302, 82] on link "موافقاتي موافقاتي 0" at bounding box center [320, 82] width 67 height 8
click at [253, 116] on div at bounding box center [155, 116] width 240 height 87
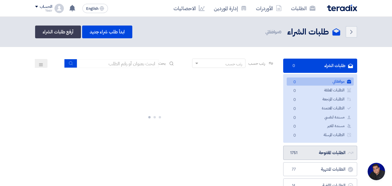
click at [301, 153] on link "الطلبات المفتوحة الطلبات المفتوحة 1751" at bounding box center [320, 153] width 74 height 14
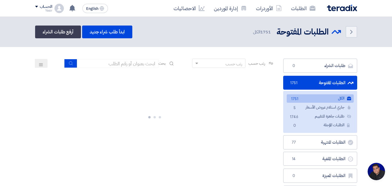
click at [301, 153] on link "الطلبات الملغية الطلبات الملغية 14" at bounding box center [320, 159] width 74 height 14
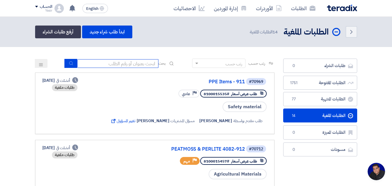
click at [102, 65] on input at bounding box center [117, 63] width 81 height 9
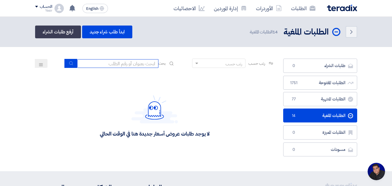
type input "8200000874"
click at [73, 66] on button "submit" at bounding box center [70, 63] width 13 height 9
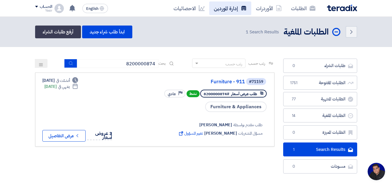
click at [223, 10] on link "إدارة الموردين" at bounding box center [230, 8] width 42 height 14
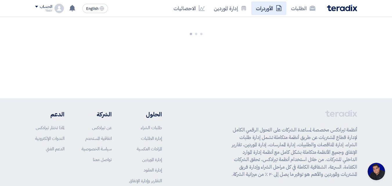
click at [282, 6] on icon at bounding box center [279, 8] width 6 height 6
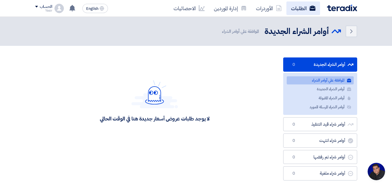
click at [305, 6] on link "الطلبات" at bounding box center [304, 8] width 34 height 14
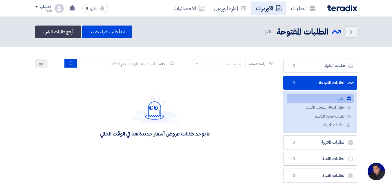
click at [265, 6] on link "الأوردرات" at bounding box center [268, 8] width 35 height 14
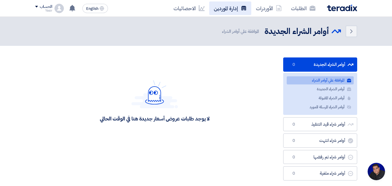
click at [242, 6] on icon at bounding box center [244, 8] width 6 height 6
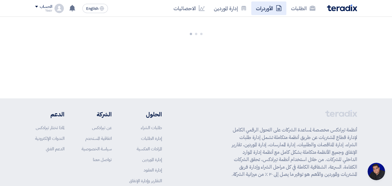
click at [265, 5] on link "الأوردرات" at bounding box center [268, 8] width 35 height 14
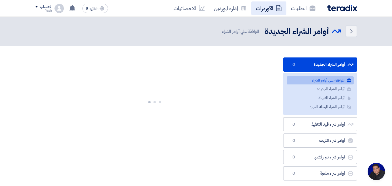
click at [283, 5] on link "الأوردرات" at bounding box center [268, 8] width 35 height 14
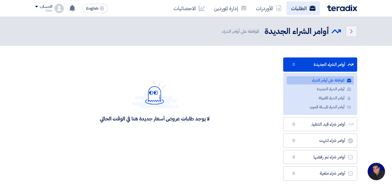
click at [294, 4] on link "الطلبات" at bounding box center [304, 8] width 34 height 14
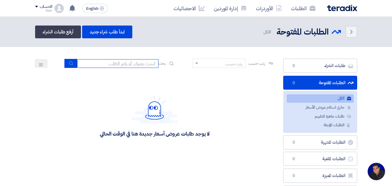
click at [124, 67] on input at bounding box center [117, 63] width 81 height 9
type input "8200000874"
click at [71, 63] on icon "submit" at bounding box center [71, 63] width 5 height 5
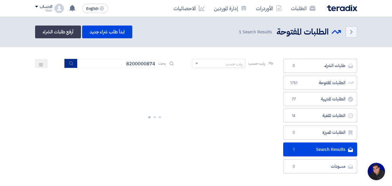
click at [71, 64] on icon "submit" at bounding box center [71, 63] width 5 height 5
click at [69, 64] on icon "submit" at bounding box center [71, 63] width 5 height 5
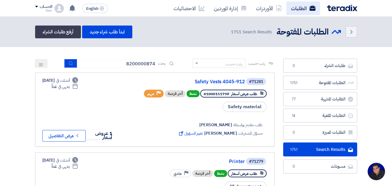
click at [303, 12] on link "الطلبات" at bounding box center [304, 8] width 34 height 14
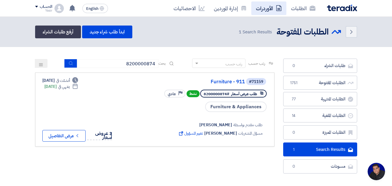
click at [262, 12] on link "الأوردرات" at bounding box center [268, 8] width 35 height 14
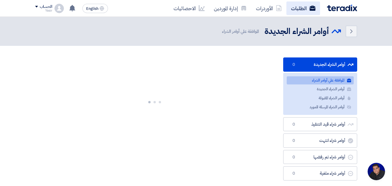
click at [288, 8] on link "الطلبات" at bounding box center [304, 8] width 34 height 14
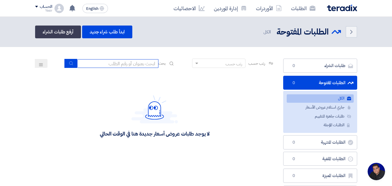
click at [130, 66] on input at bounding box center [117, 63] width 81 height 9
type input "8200000874"
click at [70, 65] on icon "submit" at bounding box center [71, 63] width 5 height 5
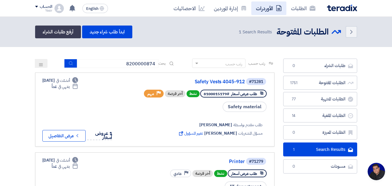
click at [265, 8] on link "الأوردرات" at bounding box center [268, 8] width 35 height 14
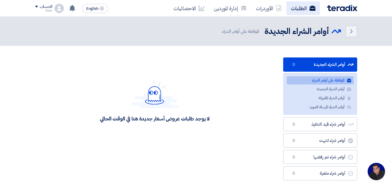
click at [292, 9] on link "الطلبات" at bounding box center [304, 8] width 34 height 14
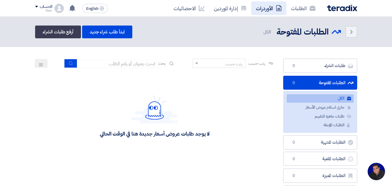
click at [267, 11] on link "الأوردرات" at bounding box center [268, 8] width 35 height 14
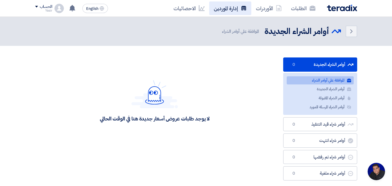
click at [230, 10] on link "إدارة الموردين" at bounding box center [230, 8] width 42 height 14
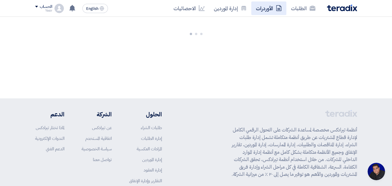
click at [258, 8] on link "الأوردرات" at bounding box center [268, 8] width 35 height 14
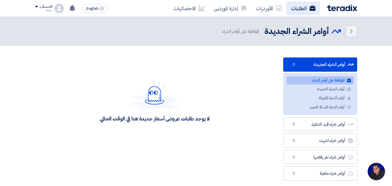
click at [296, 7] on link "الطلبات" at bounding box center [304, 8] width 34 height 14
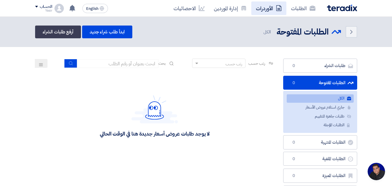
click at [263, 10] on link "الأوردرات" at bounding box center [268, 8] width 35 height 14
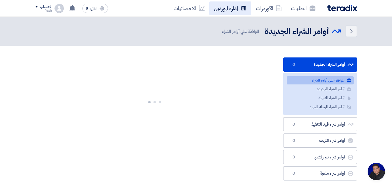
click at [234, 11] on link "إدارة الموردين" at bounding box center [230, 8] width 42 height 14
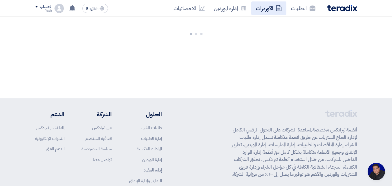
click at [270, 12] on link "الأوردرات" at bounding box center [268, 8] width 35 height 14
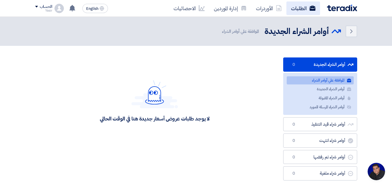
click at [310, 10] on use at bounding box center [313, 8] width 6 height 5
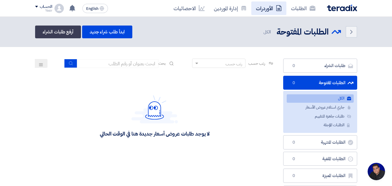
click at [271, 12] on link "الأوردرات" at bounding box center [268, 8] width 35 height 14
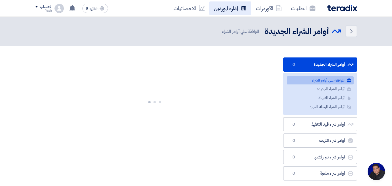
click at [220, 11] on link "إدارة الموردين" at bounding box center [230, 8] width 42 height 14
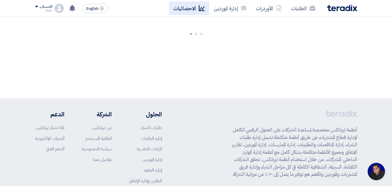
click at [192, 7] on link "الاحصائيات" at bounding box center [189, 8] width 40 height 14
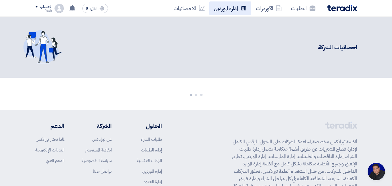
click at [246, 9] on use at bounding box center [244, 8] width 5 height 4
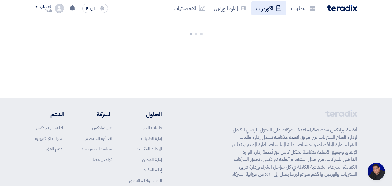
click at [266, 10] on link "الأوردرات" at bounding box center [268, 8] width 35 height 14
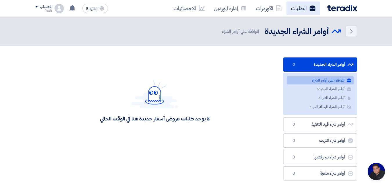
click at [294, 10] on link "الطلبات" at bounding box center [304, 8] width 34 height 14
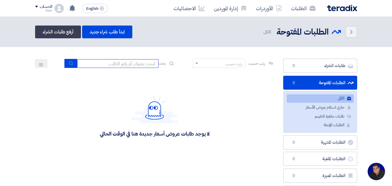
click at [122, 65] on input at bounding box center [117, 63] width 81 height 9
type input "8200000874"
click at [69, 61] on icon "submit" at bounding box center [71, 63] width 5 height 5
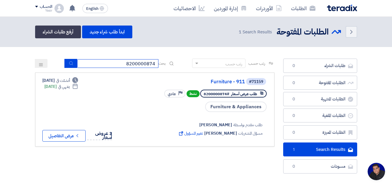
click at [115, 62] on input "8200000874" at bounding box center [117, 63] width 81 height 9
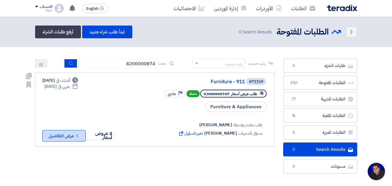
click at [75, 134] on button "Check details عرض التفاصيل" at bounding box center [63, 136] width 43 height 12
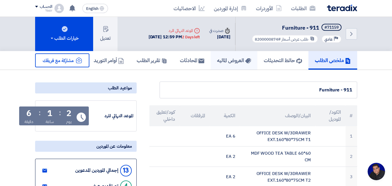
click at [219, 65] on link "العروض الماليه" at bounding box center [234, 60] width 47 height 19
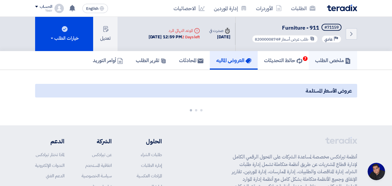
click at [321, 59] on h5 "ملخص الطلب" at bounding box center [333, 60] width 36 height 7
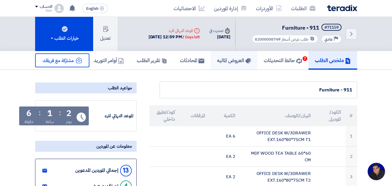
drag, startPoint x: 241, startPoint y: 59, endPoint x: 237, endPoint y: 61, distance: 4.5
click at [240, 58] on h5 "العروض الماليه" at bounding box center [234, 60] width 34 height 7
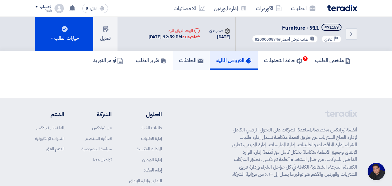
click at [184, 63] on h5 "المحادثات" at bounding box center [191, 60] width 24 height 7
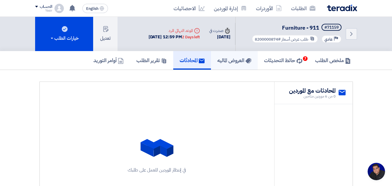
click at [230, 62] on h5 "العروض الماليه" at bounding box center [234, 60] width 34 height 7
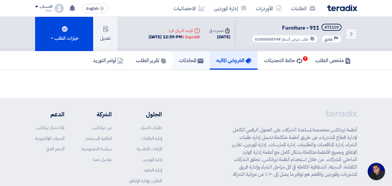
click at [183, 64] on link "المحادثات" at bounding box center [191, 60] width 37 height 19
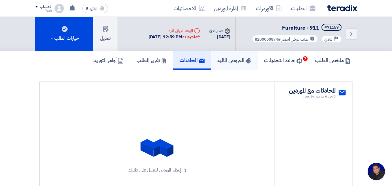
click at [217, 61] on h5 "العروض الماليه" at bounding box center [234, 60] width 34 height 7
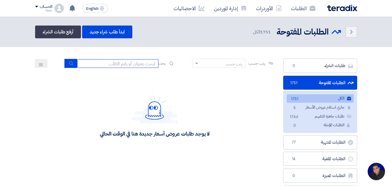
click at [125, 63] on input at bounding box center [117, 63] width 81 height 9
type input "8200000874"
click at [73, 64] on button "submit" at bounding box center [70, 63] width 13 height 9
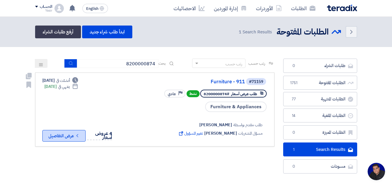
click at [63, 136] on button "Check details عرض التفاصيل" at bounding box center [63, 136] width 43 height 12
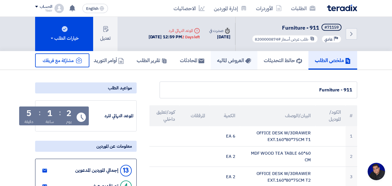
click at [217, 61] on h5 "العروض الماليه" at bounding box center [234, 60] width 34 height 7
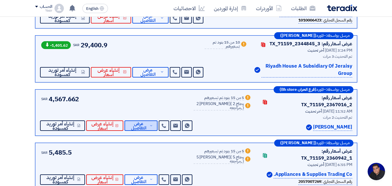
scroll to position [145, 0]
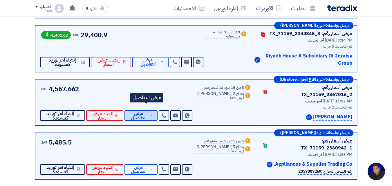
click at [147, 113] on span "عرض التفاصيل" at bounding box center [138, 115] width 19 height 9
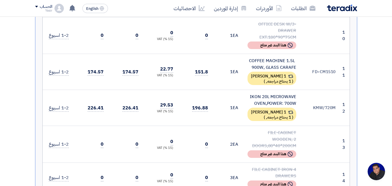
scroll to position [668, 0]
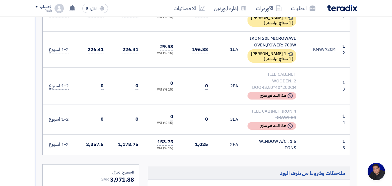
click at [202, 141] on span "1,025" at bounding box center [201, 144] width 13 height 7
click at [217, 134] on td "2 EA" at bounding box center [228, 144] width 30 height 20
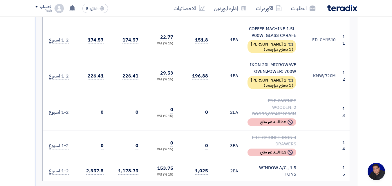
scroll to position [639, 0]
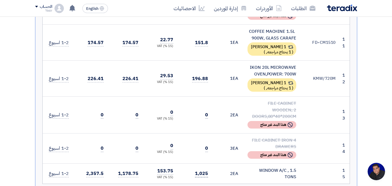
click at [204, 170] on span "1,025" at bounding box center [201, 173] width 13 height 7
click at [204, 133] on td "0" at bounding box center [195, 148] width 35 height 30
click at [201, 102] on td "0" at bounding box center [195, 115] width 35 height 37
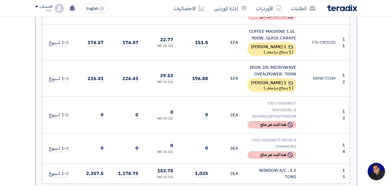
click at [199, 61] on td "196.88" at bounding box center [195, 79] width 35 height 36
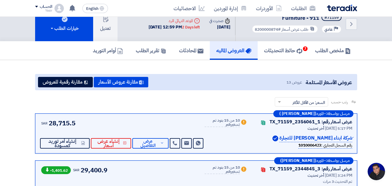
scroll to position [0, 0]
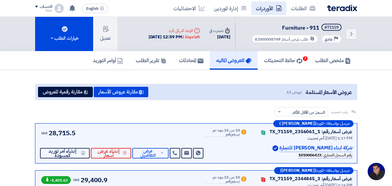
click at [277, 7] on icon at bounding box center [279, 8] width 6 height 6
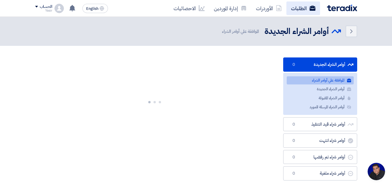
click at [301, 6] on link "الطلبات" at bounding box center [304, 8] width 34 height 14
